Goal: Use online tool/utility: Utilize a website feature to perform a specific function

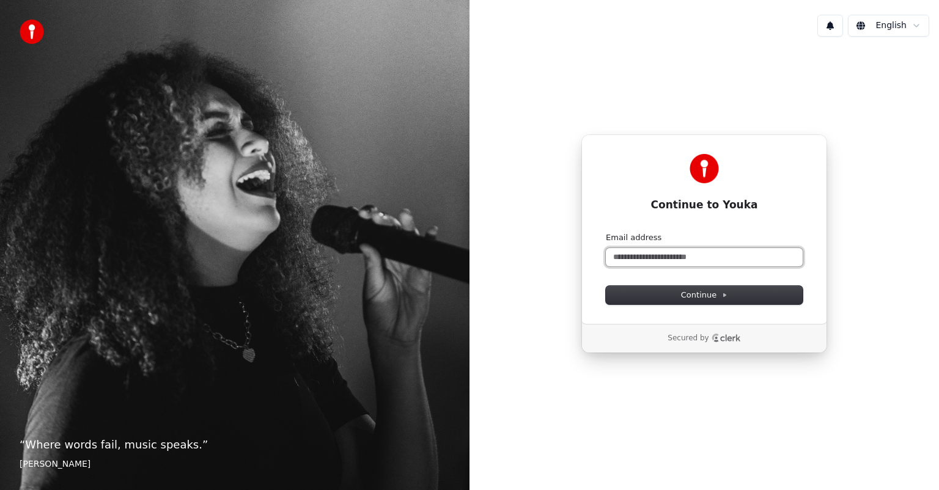
click at [636, 259] on input "Email address" at bounding box center [704, 257] width 197 height 18
click at [668, 300] on button "Continue" at bounding box center [704, 295] width 197 height 18
type input "**********"
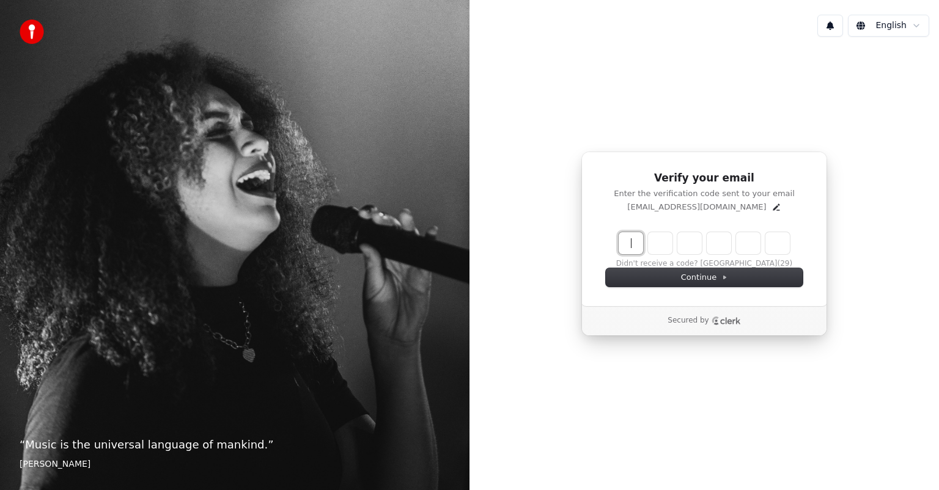
click at [632, 241] on input "Enter verification code" at bounding box center [704, 243] width 171 height 22
click at [636, 242] on input "Enter verification code" at bounding box center [717, 243] width 196 height 22
type input "******"
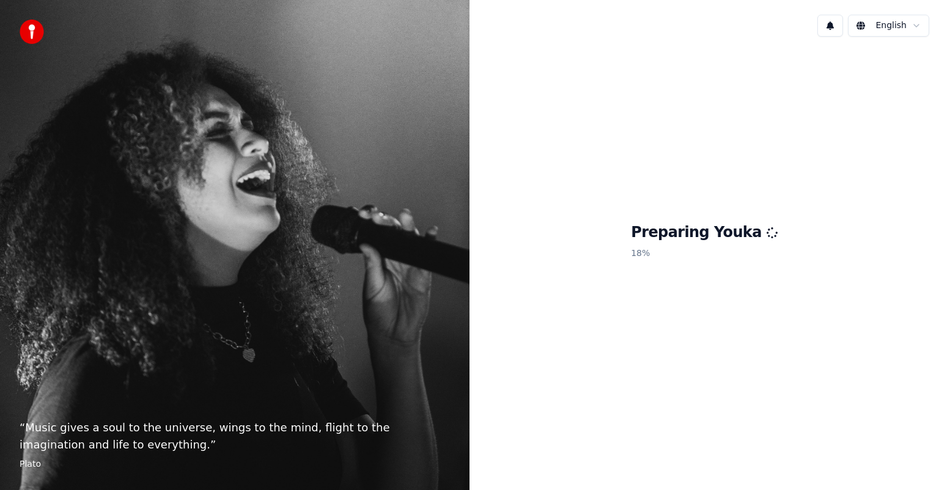
click at [704, 37] on div "English" at bounding box center [705, 26] width 470 height 42
click at [705, 37] on div "English" at bounding box center [705, 26] width 470 height 42
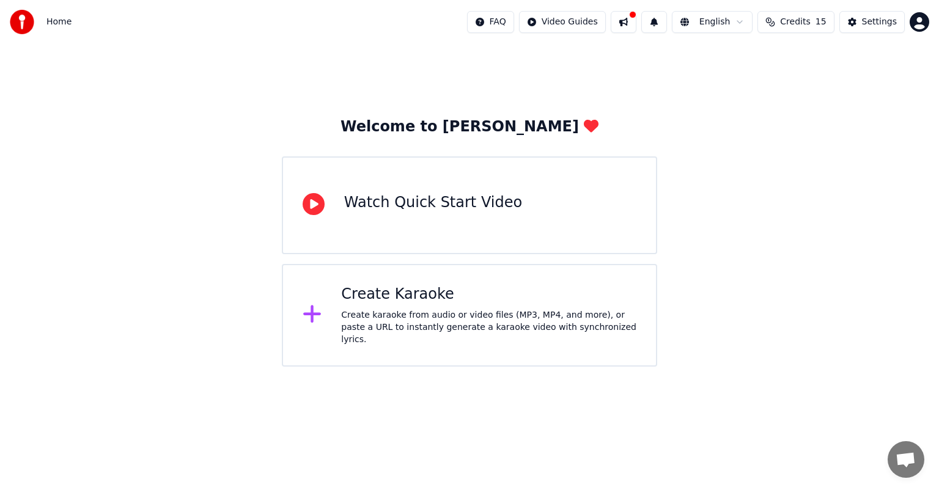
click at [364, 326] on div "Create karaoke from audio or video files (MP3, MP4, and more), or paste a URL t…" at bounding box center [488, 327] width 295 height 37
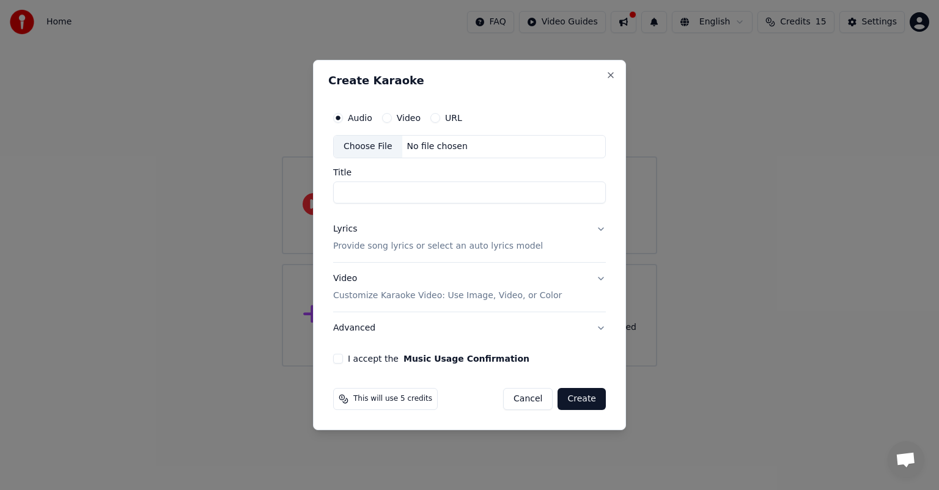
click at [376, 192] on input "Title" at bounding box center [469, 193] width 273 height 22
click at [355, 190] on input "Title" at bounding box center [469, 193] width 273 height 22
click at [387, 117] on button "Video" at bounding box center [387, 118] width 10 height 10
click at [367, 200] on input "Title" at bounding box center [469, 193] width 273 height 22
type input "**********"
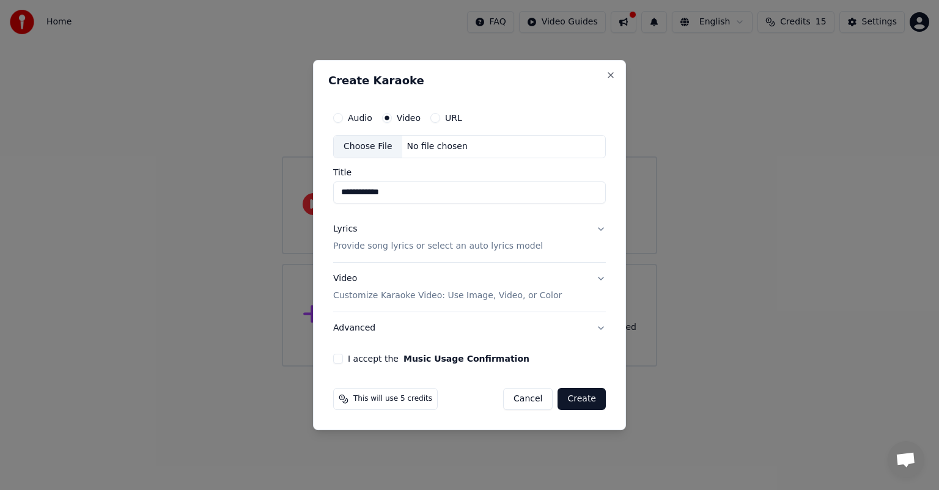
click at [389, 237] on div "Lyrics Provide song lyrics or select an auto lyrics model" at bounding box center [438, 237] width 210 height 29
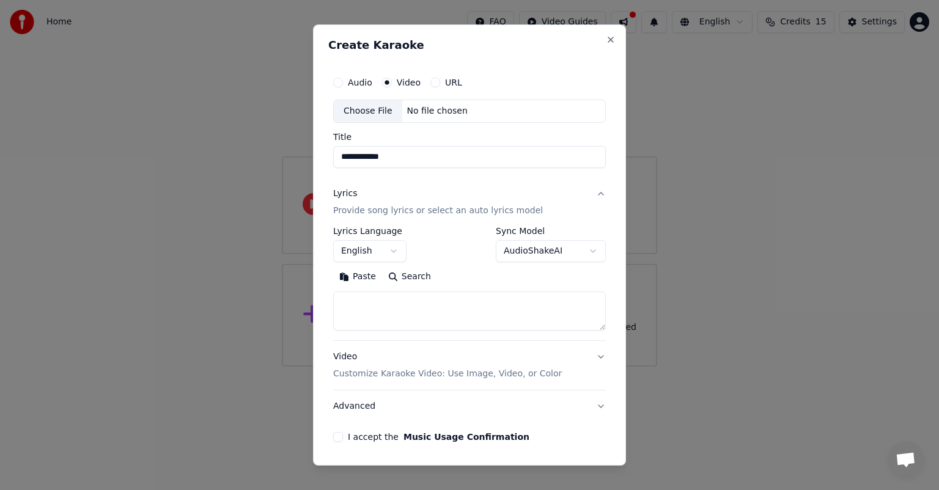
click at [372, 304] on textarea at bounding box center [469, 311] width 273 height 39
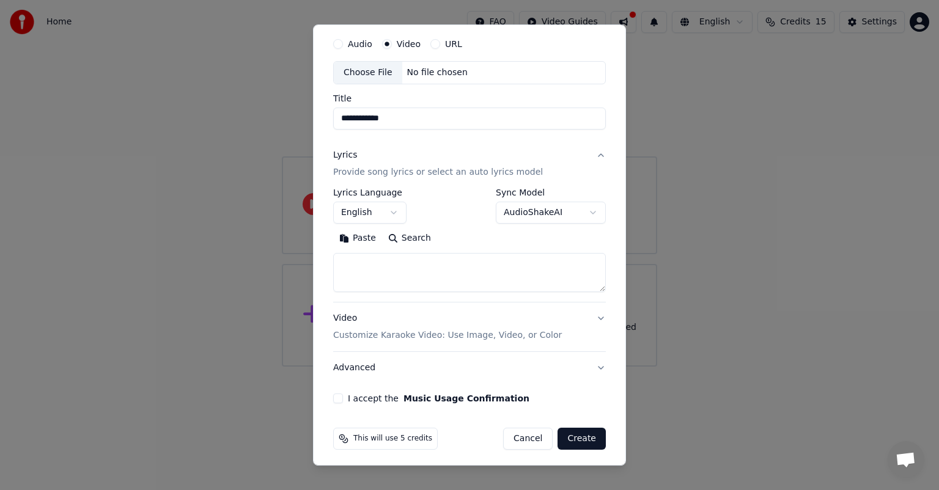
scroll to position [42, 0]
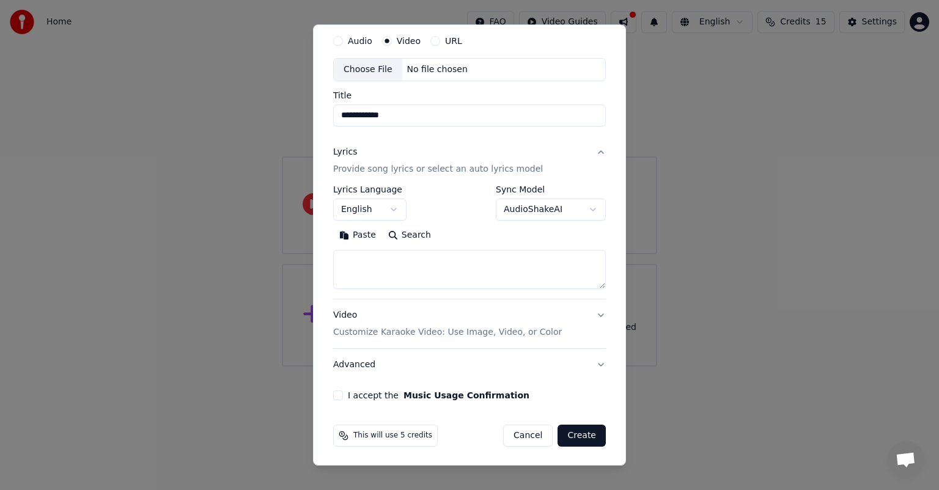
click at [409, 330] on p "Customize Karaoke Video: Use Image, Video, or Color" at bounding box center [447, 332] width 229 height 12
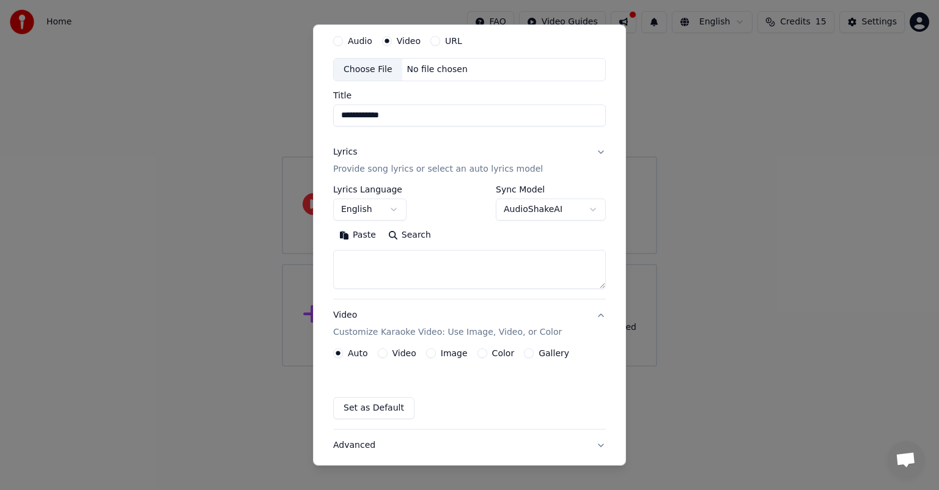
scroll to position [9, 0]
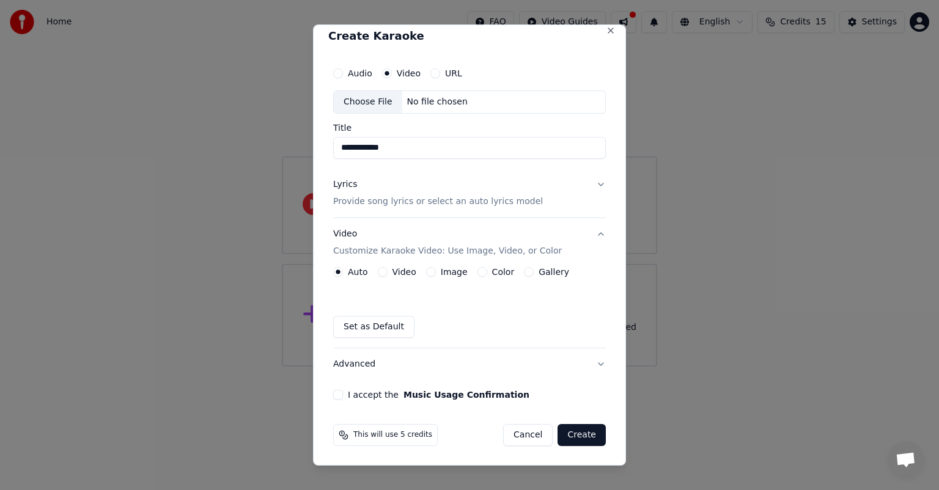
click at [384, 273] on button "Video" at bounding box center [383, 272] width 10 height 10
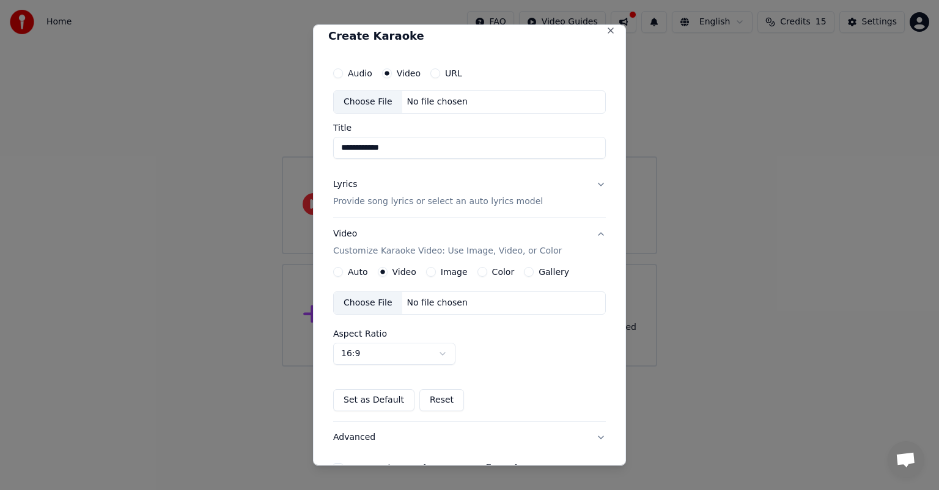
click at [370, 302] on div "Choose File" at bounding box center [368, 303] width 68 height 22
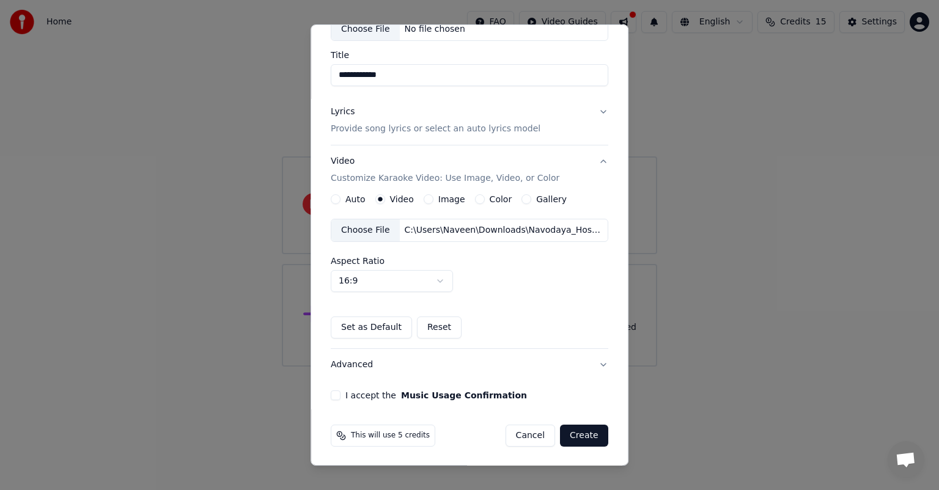
scroll to position [0, 0]
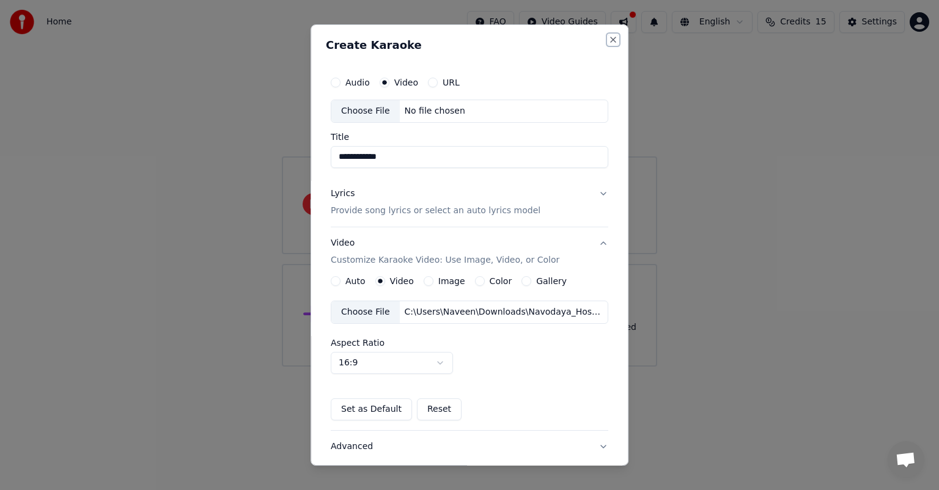
click at [608, 39] on button "Close" at bounding box center [613, 40] width 10 height 10
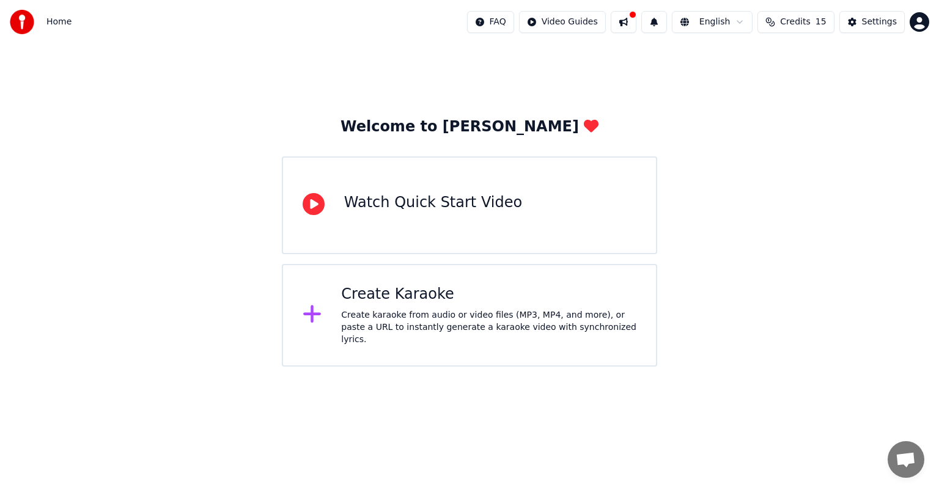
click at [402, 205] on div "Watch Quick Start Video" at bounding box center [433, 203] width 178 height 20
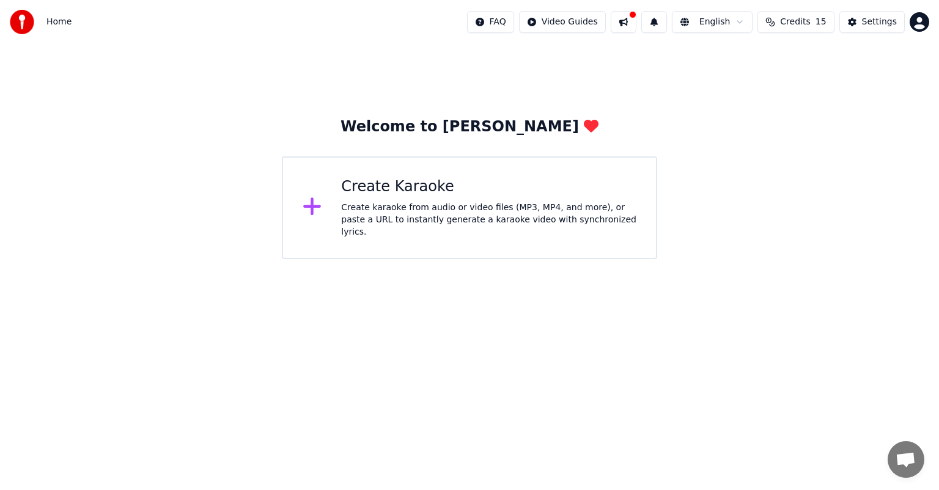
click at [355, 209] on div "Create karaoke from audio or video files (MP3, MP4, and more), or paste a URL t…" at bounding box center [488, 220] width 295 height 37
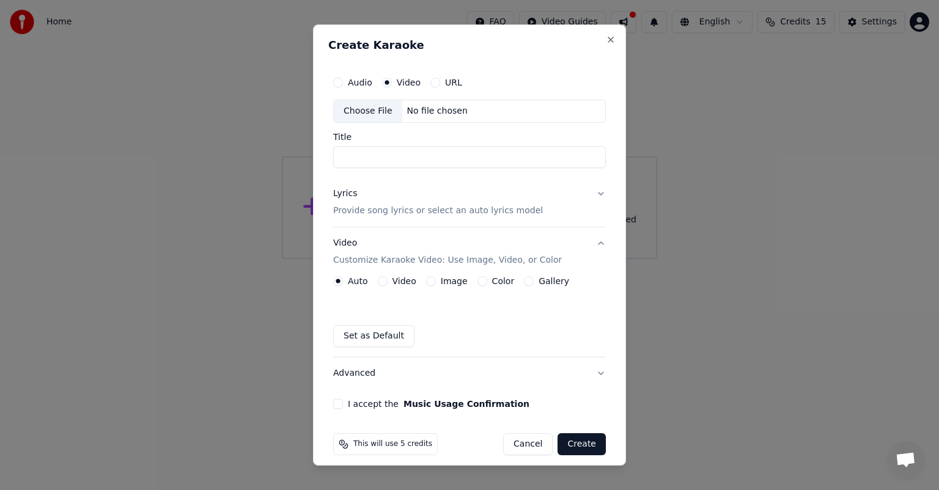
click at [355, 86] on label "Audio" at bounding box center [360, 82] width 24 height 9
click at [343, 86] on button "Audio" at bounding box center [338, 83] width 10 height 10
click at [435, 281] on div "Image" at bounding box center [447, 281] width 42 height 10
click at [428, 281] on button "Image" at bounding box center [431, 281] width 10 height 10
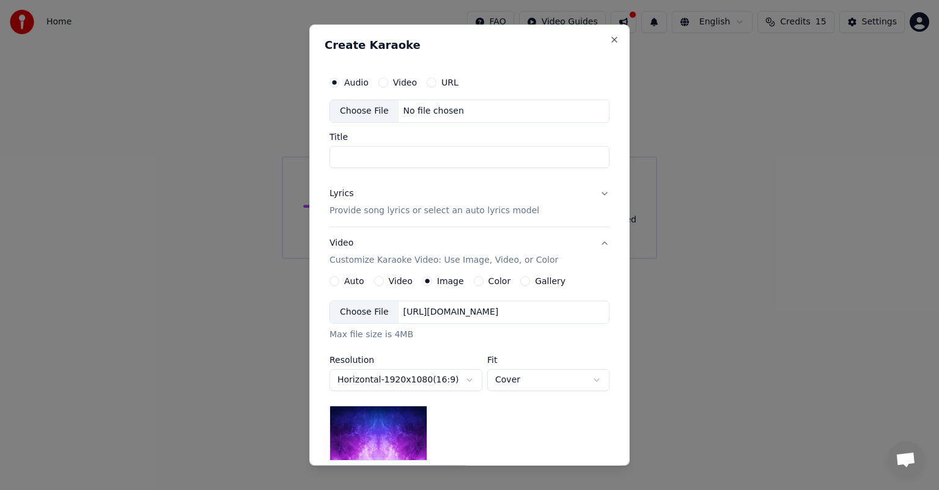
scroll to position [59, 0]
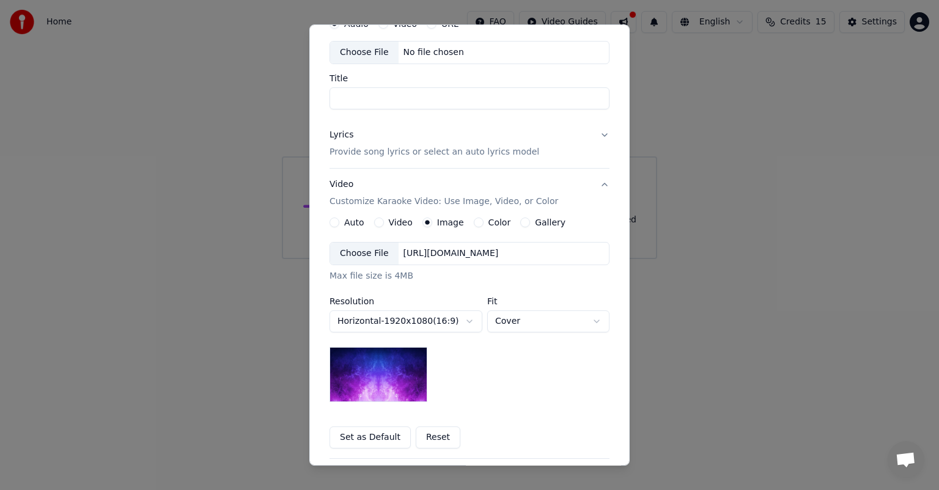
click at [350, 51] on div "Choose File" at bounding box center [364, 53] width 68 height 22
type input "**********"
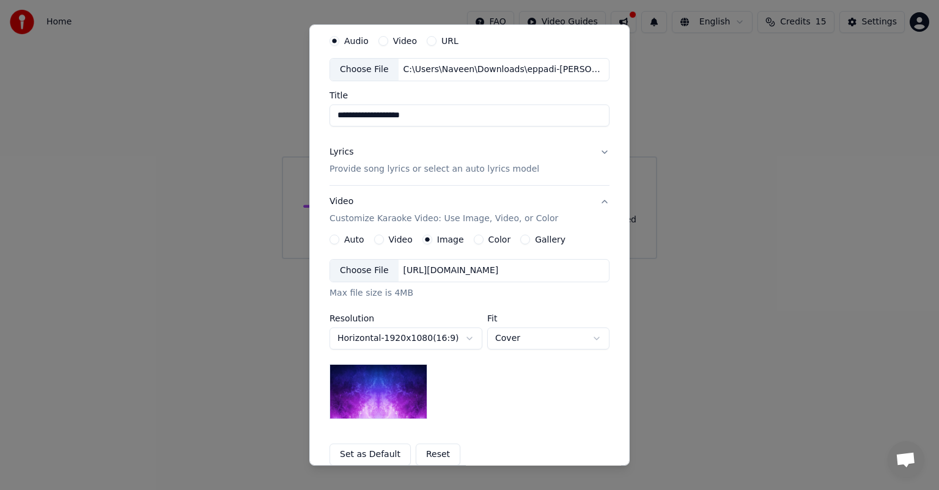
scroll to position [33, 0]
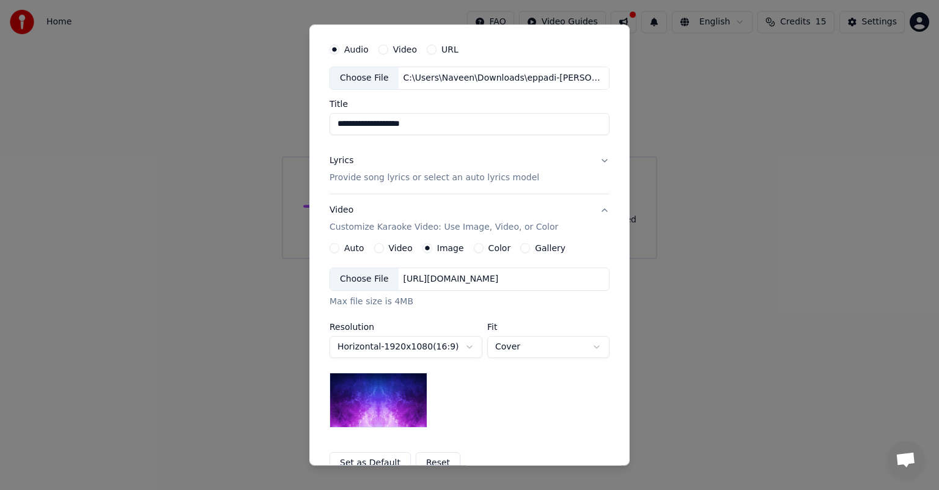
click at [539, 175] on button "Lyrics Provide song lyrics or select an auto lyrics model" at bounding box center [470, 169] width 280 height 49
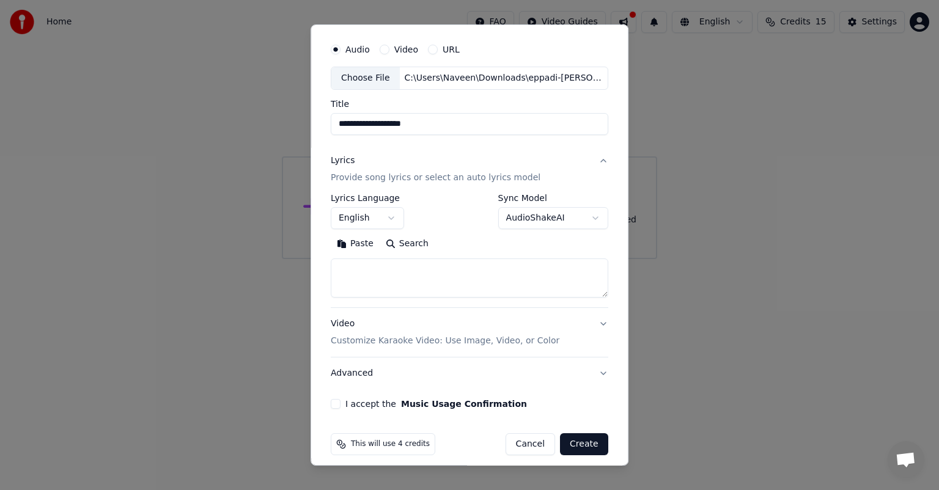
click at [355, 222] on button "English" at bounding box center [367, 218] width 73 height 22
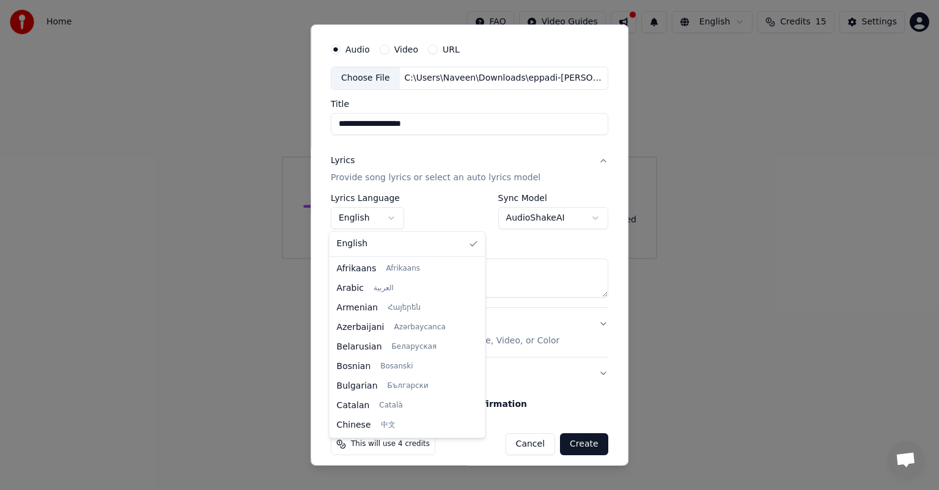
scroll to position [782, 0]
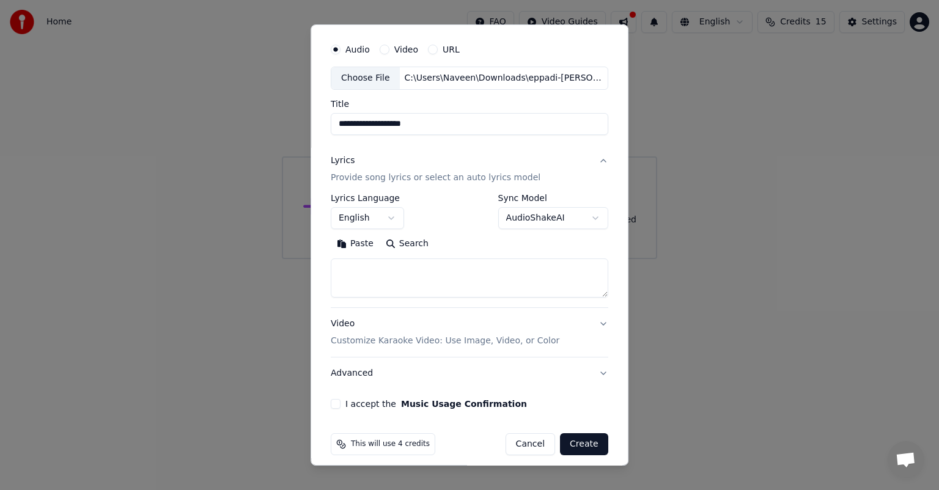
click at [391, 218] on body "**********" at bounding box center [469, 129] width 939 height 259
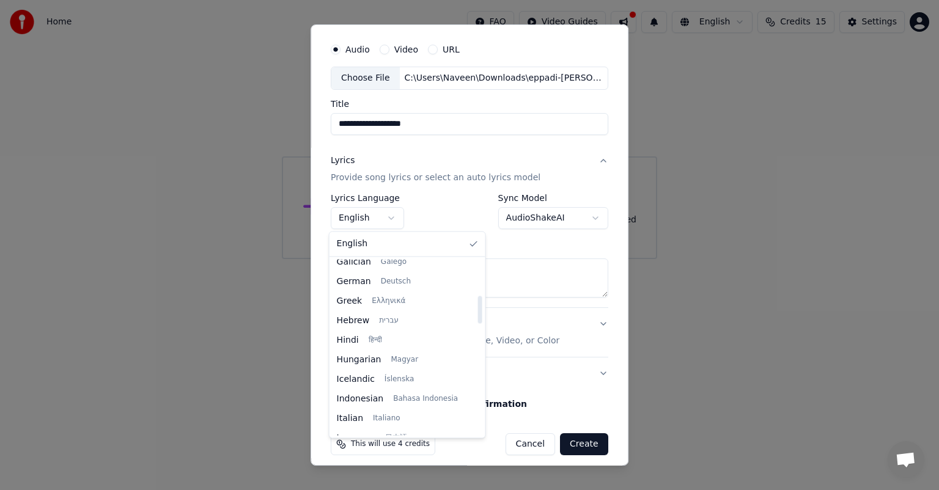
scroll to position [230, 0]
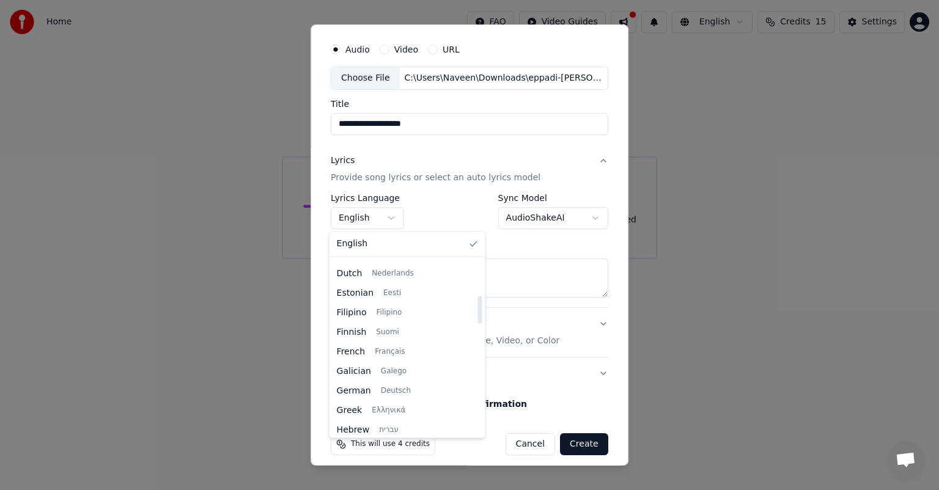
drag, startPoint x: 465, startPoint y: 274, endPoint x: 472, endPoint y: 310, distance: 36.8
click at [477, 310] on div at bounding box center [479, 310] width 4 height 28
click at [492, 259] on body "**********" at bounding box center [469, 129] width 939 height 259
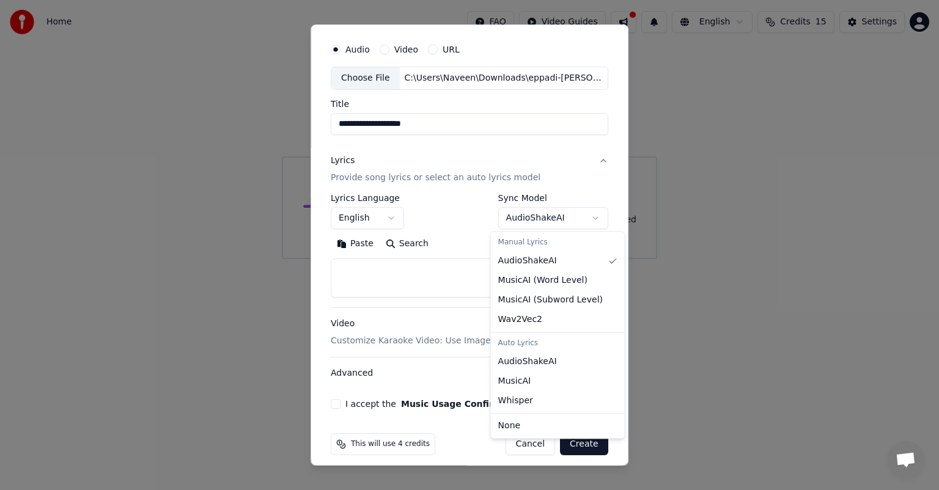
click at [575, 223] on body "**********" at bounding box center [469, 129] width 939 height 259
click at [393, 240] on body "**********" at bounding box center [469, 129] width 939 height 259
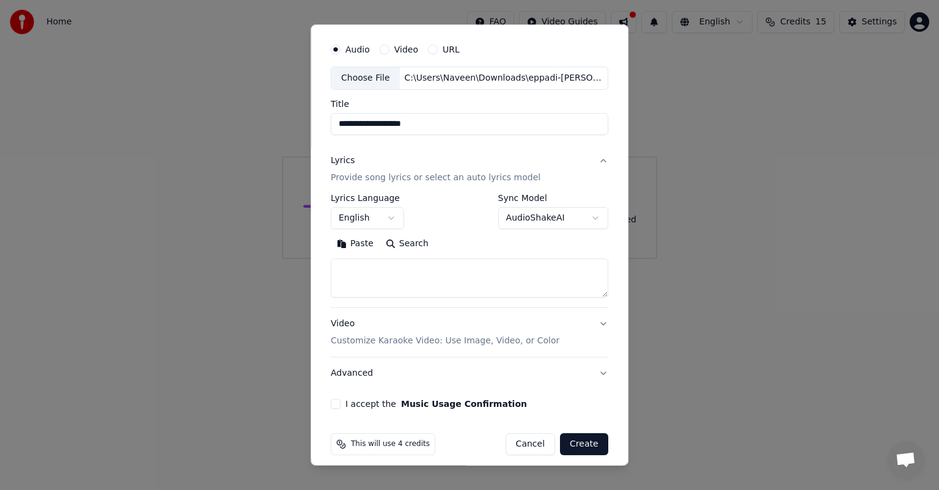
click at [522, 446] on button "Cancel" at bounding box center [531, 444] width 50 height 22
select select
